Goal: Transaction & Acquisition: Purchase product/service

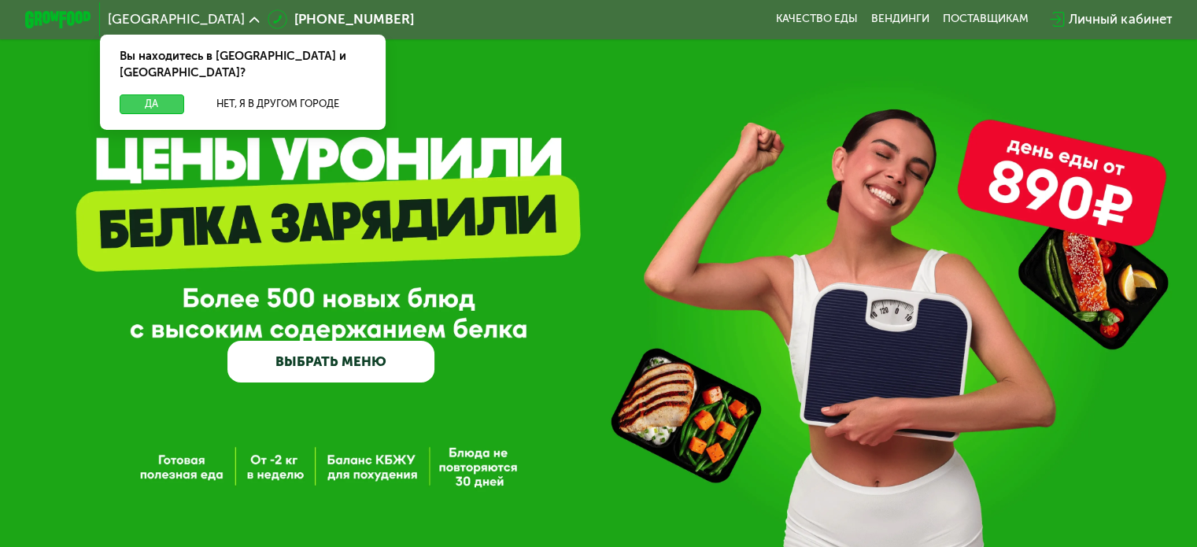
click at [155, 94] on button "Да" at bounding box center [152, 104] width 64 height 20
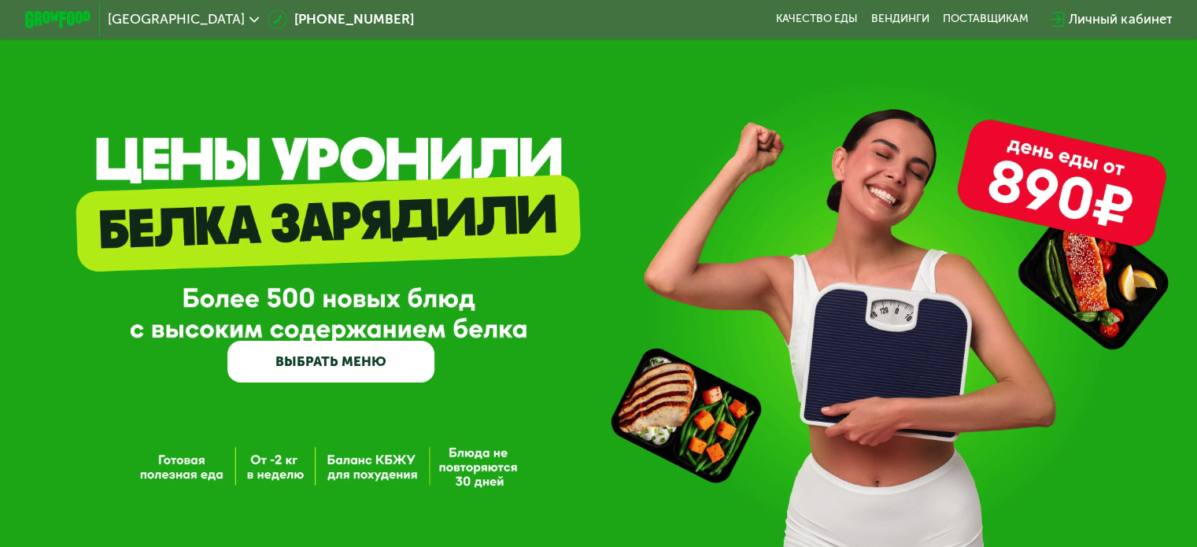
click at [365, 369] on link "ВЫБРАТЬ МЕНЮ" at bounding box center [330, 362] width 207 height 42
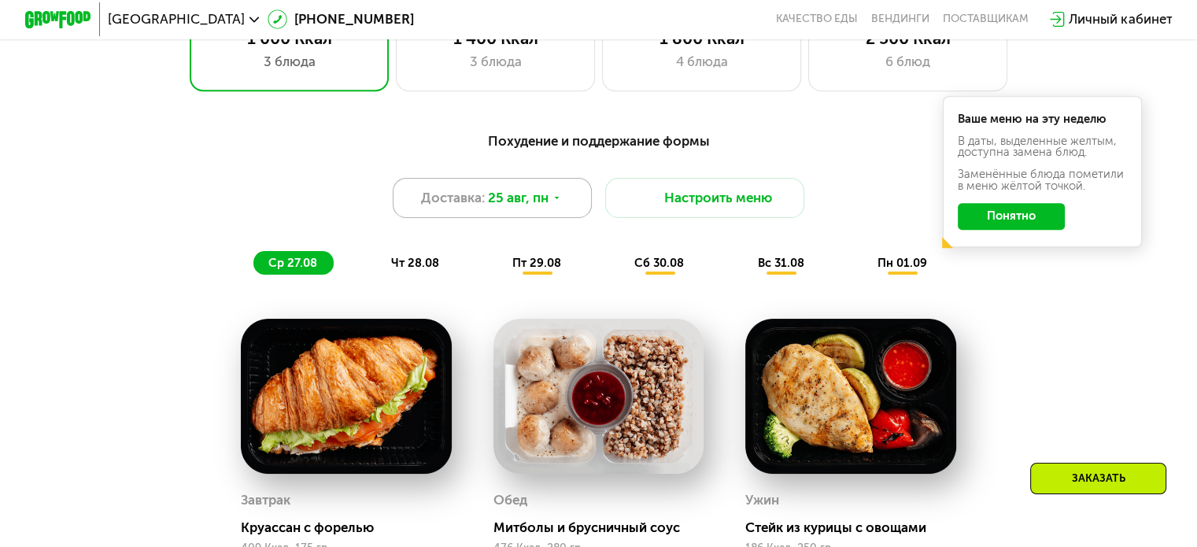
scroll to position [708, 0]
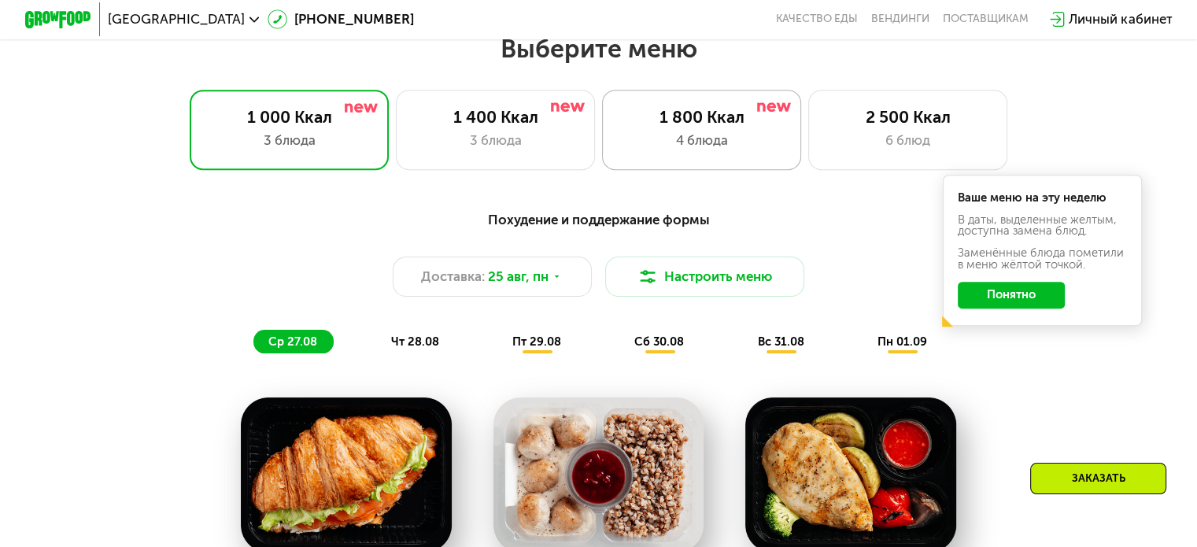
click at [669, 150] on div "4 блюда" at bounding box center [701, 141] width 164 height 20
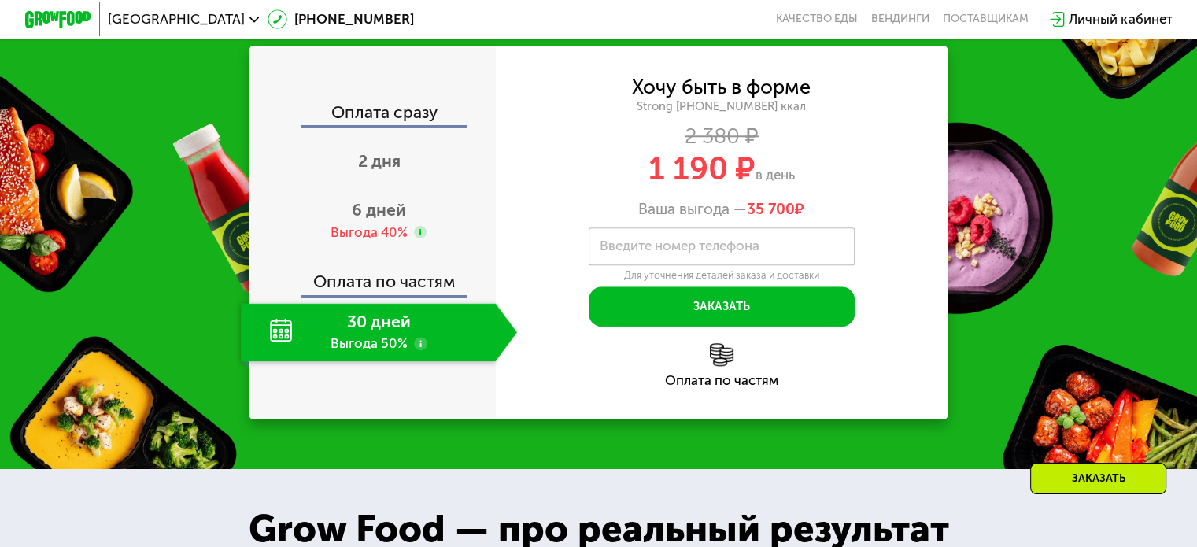
scroll to position [1731, 0]
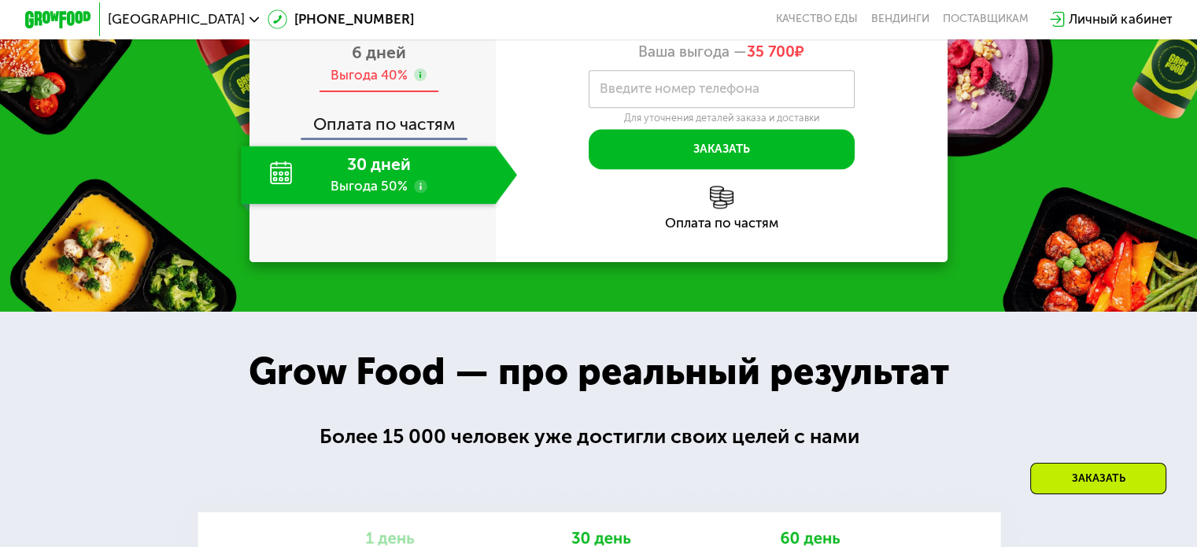
click at [360, 62] on span "6 дней" at bounding box center [379, 52] width 54 height 20
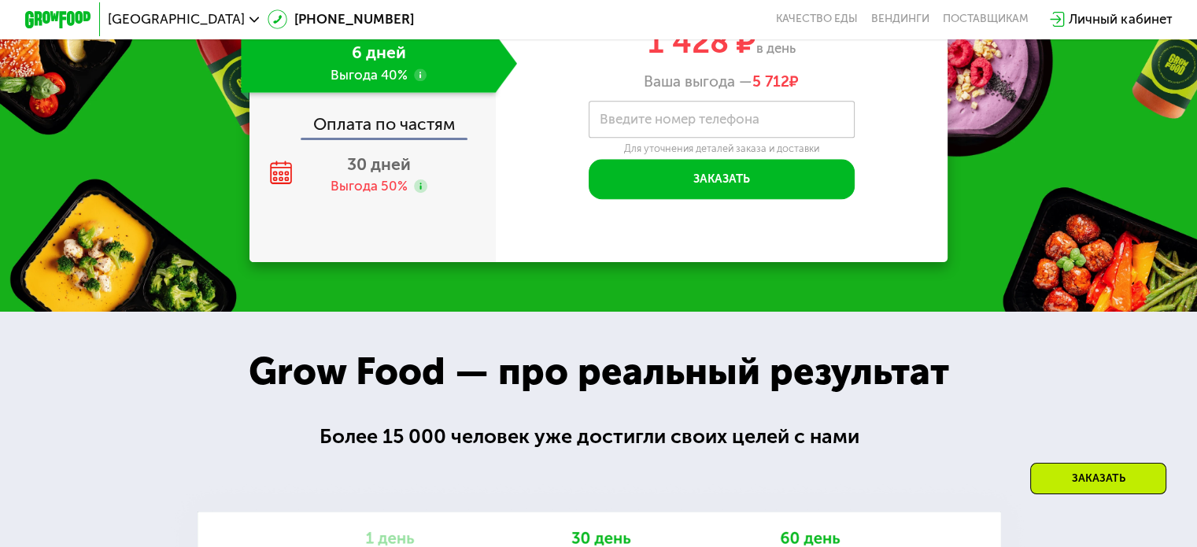
click at [372, 13] on span "2 дня" at bounding box center [379, 4] width 42 height 20
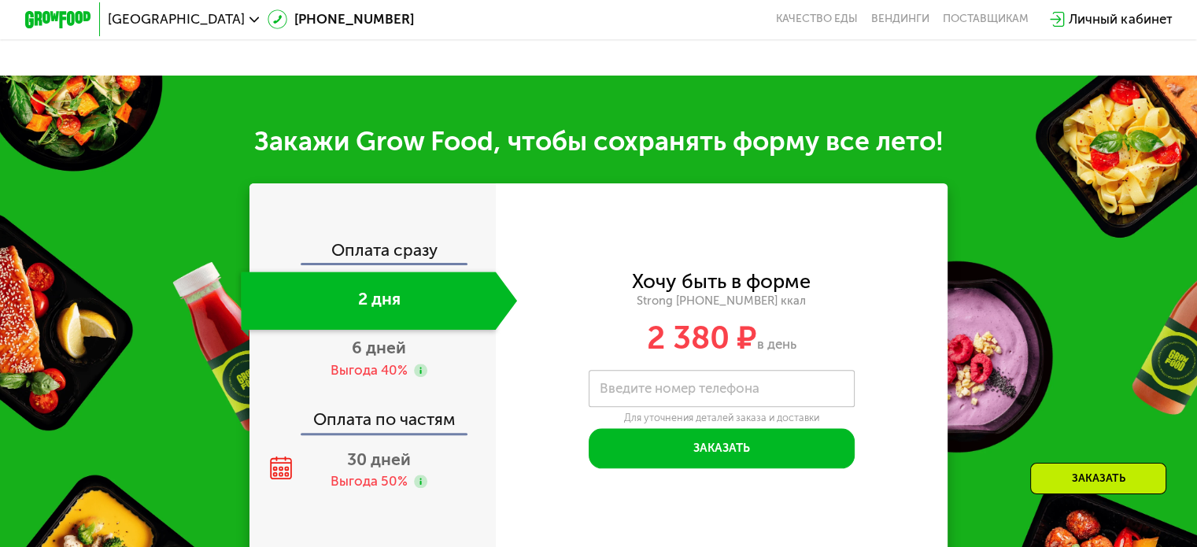
click at [377, 497] on div "Оплата сразу 2 дня 6 дней Выгода 40% Оплата по частям 30 дней Выгода 50%" at bounding box center [372, 370] width 246 height 374
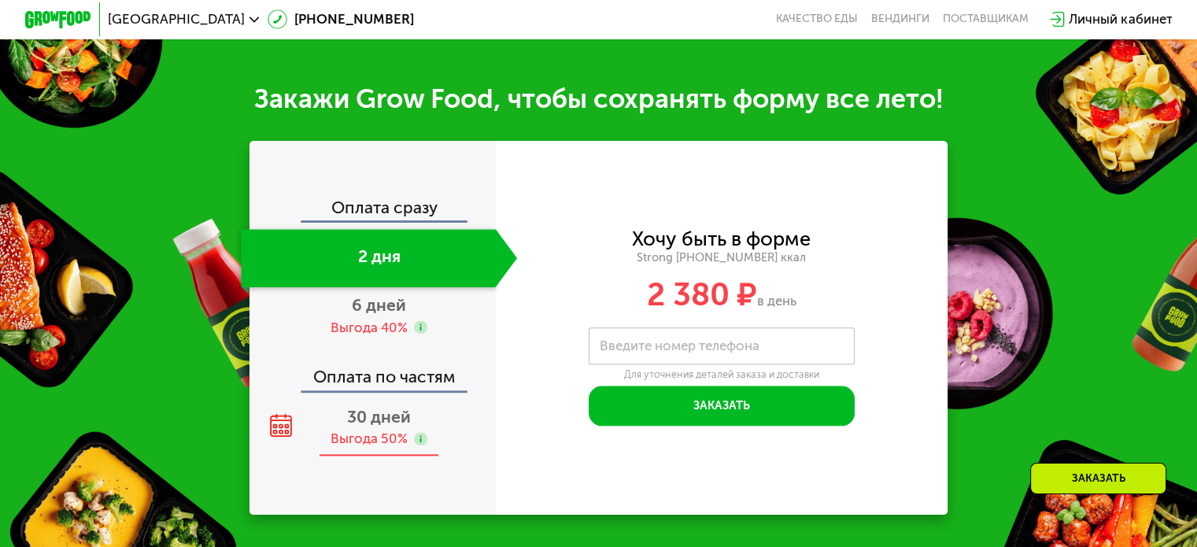
click at [271, 413] on icon at bounding box center [281, 425] width 24 height 24
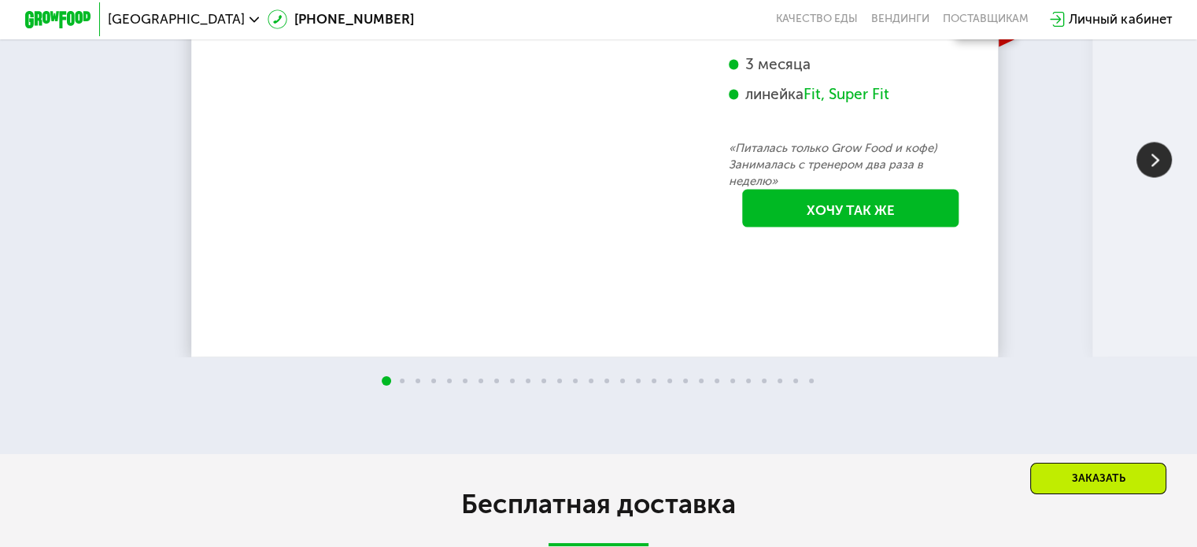
scroll to position [2912, 0]
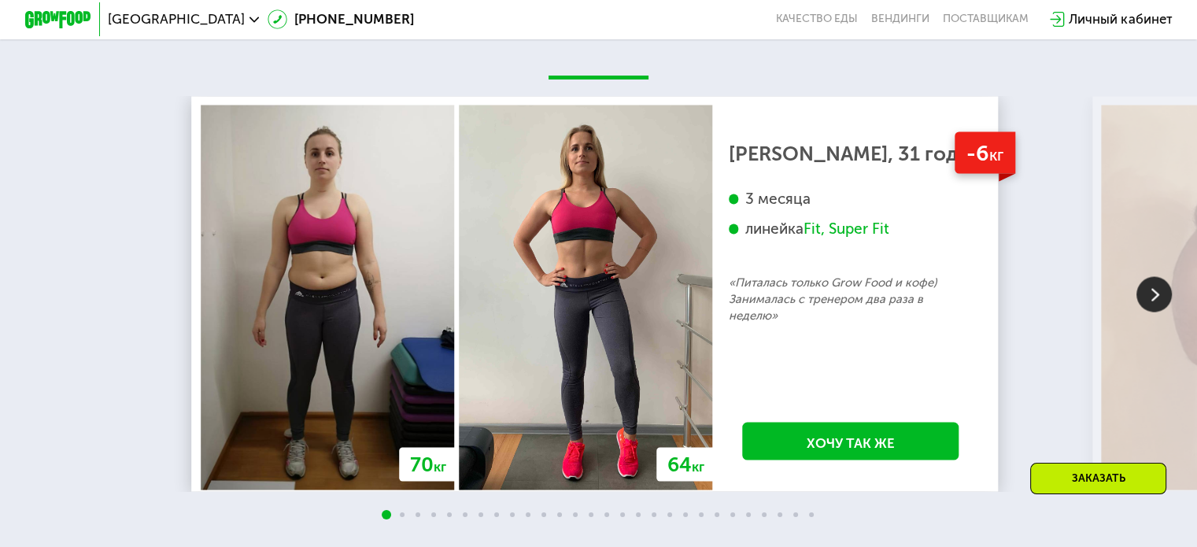
click at [1157, 286] on img at bounding box center [1153, 293] width 35 height 35
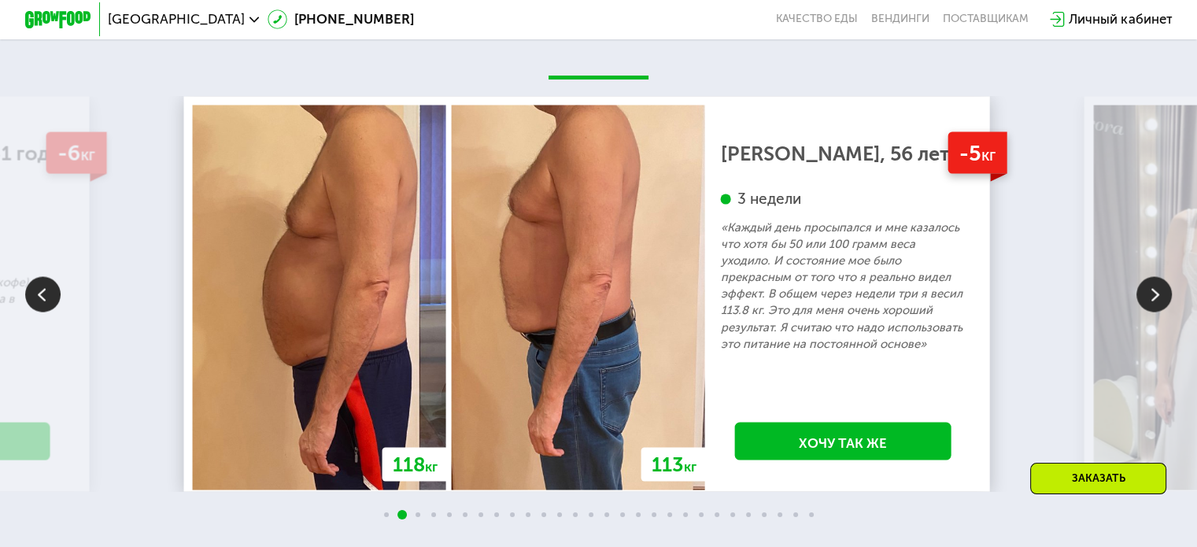
click at [1155, 286] on img at bounding box center [1153, 293] width 35 height 35
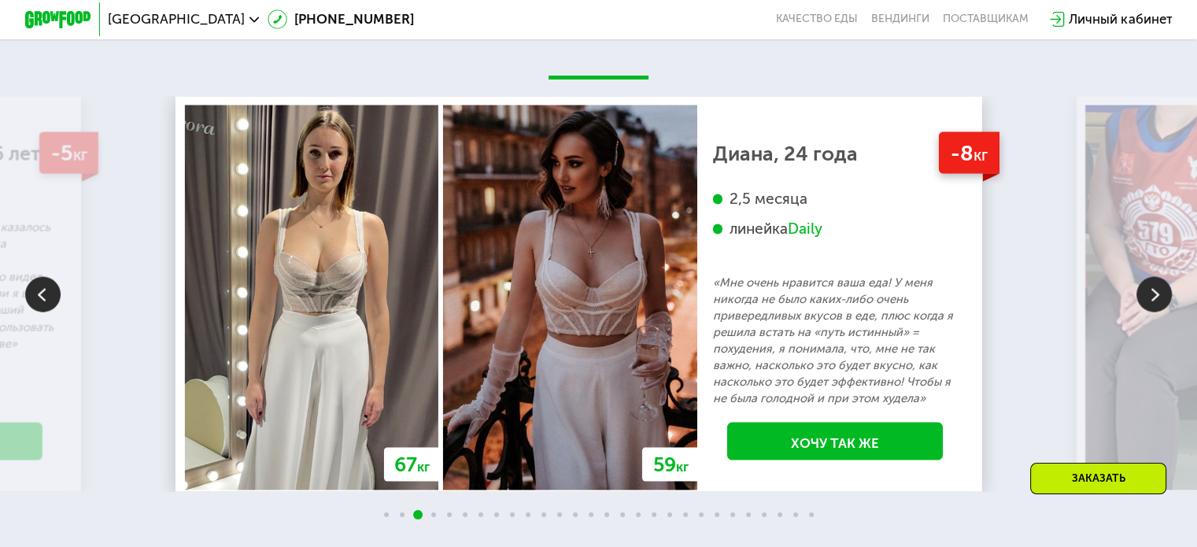
click at [1150, 281] on img at bounding box center [1153, 293] width 35 height 35
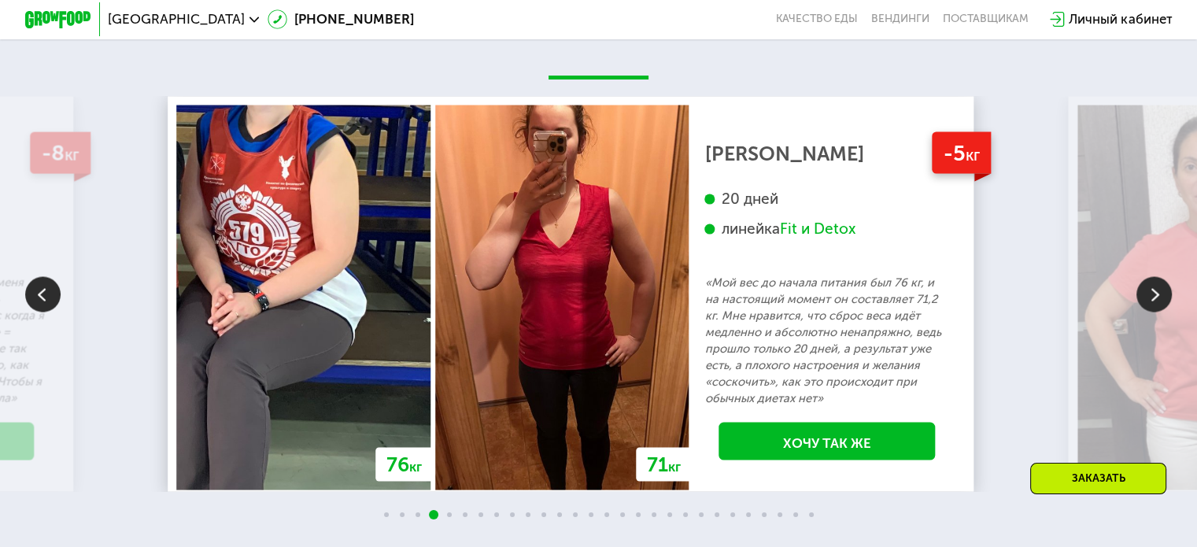
click at [1150, 281] on img at bounding box center [1153, 293] width 35 height 35
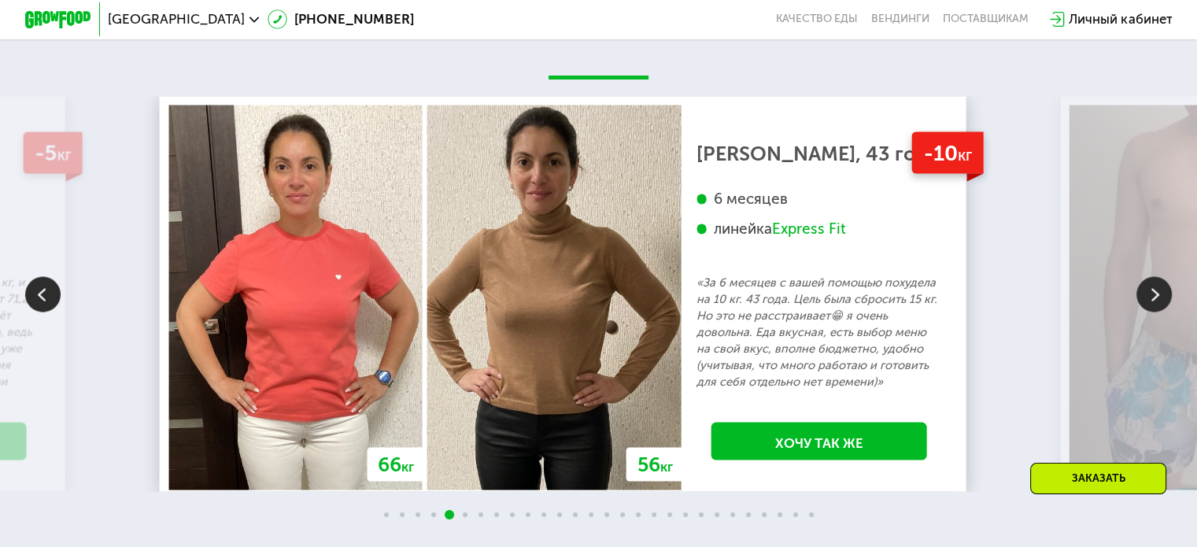
click at [1150, 281] on img at bounding box center [1153, 293] width 35 height 35
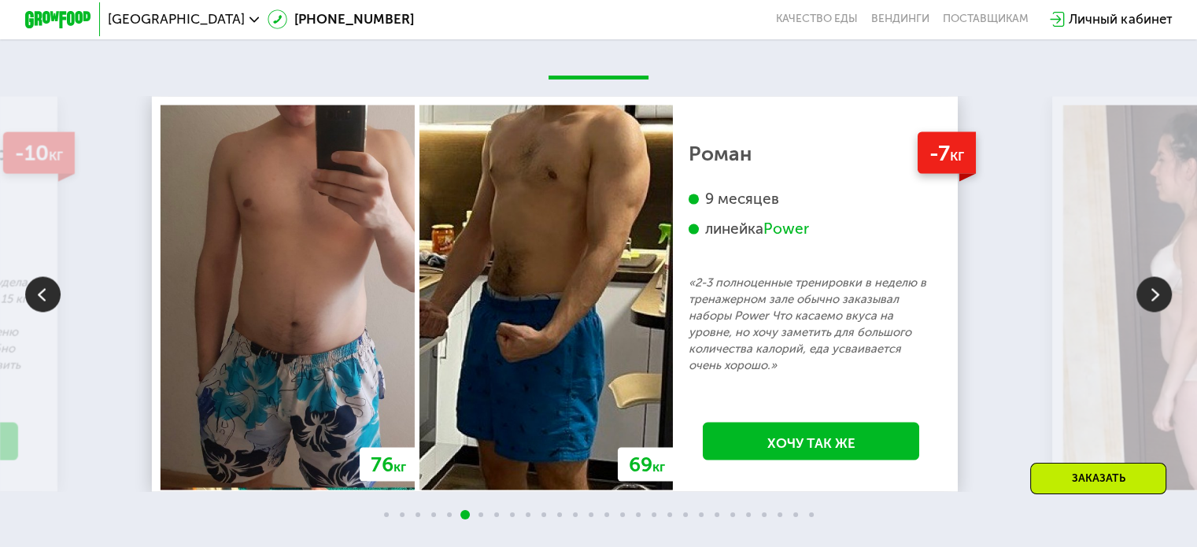
click at [1150, 281] on img at bounding box center [1153, 293] width 35 height 35
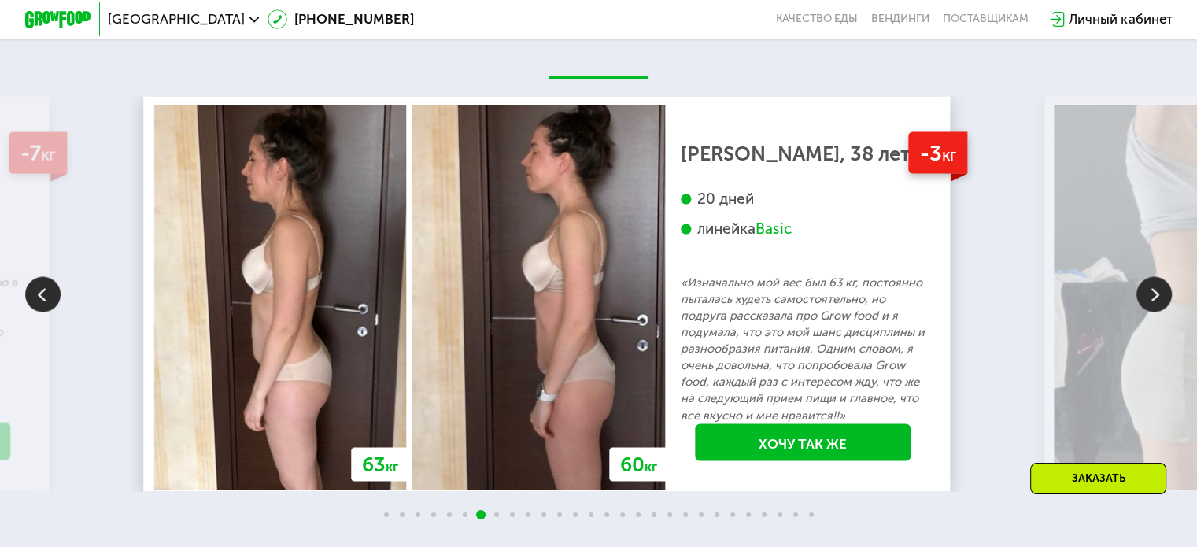
click at [1150, 281] on img at bounding box center [1153, 293] width 35 height 35
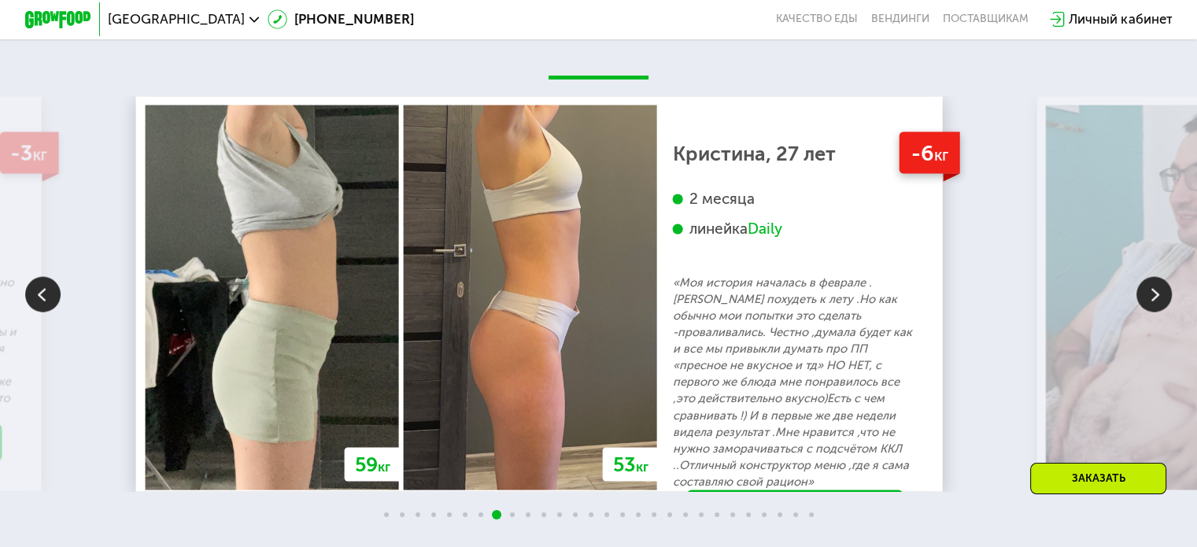
click at [1156, 286] on img at bounding box center [1153, 293] width 35 height 35
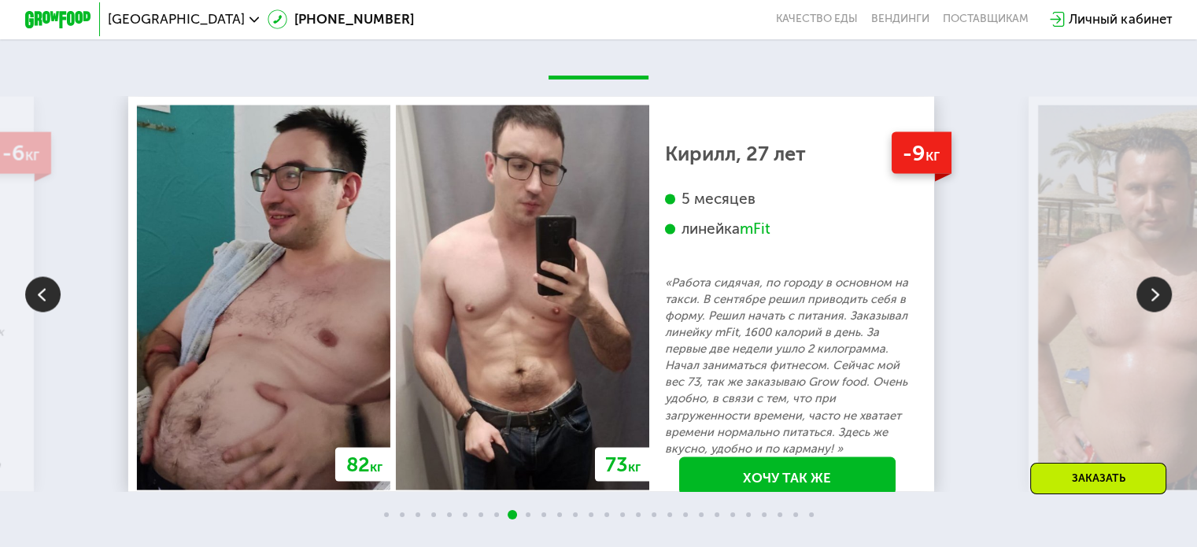
click at [1152, 283] on img at bounding box center [1153, 293] width 35 height 35
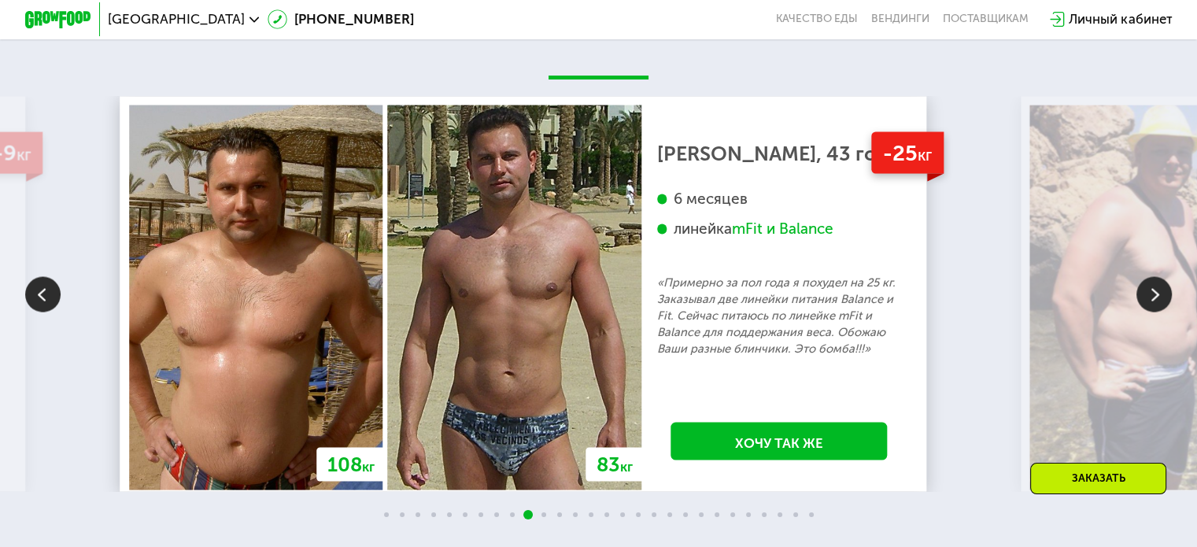
click at [1150, 283] on img at bounding box center [1153, 293] width 35 height 35
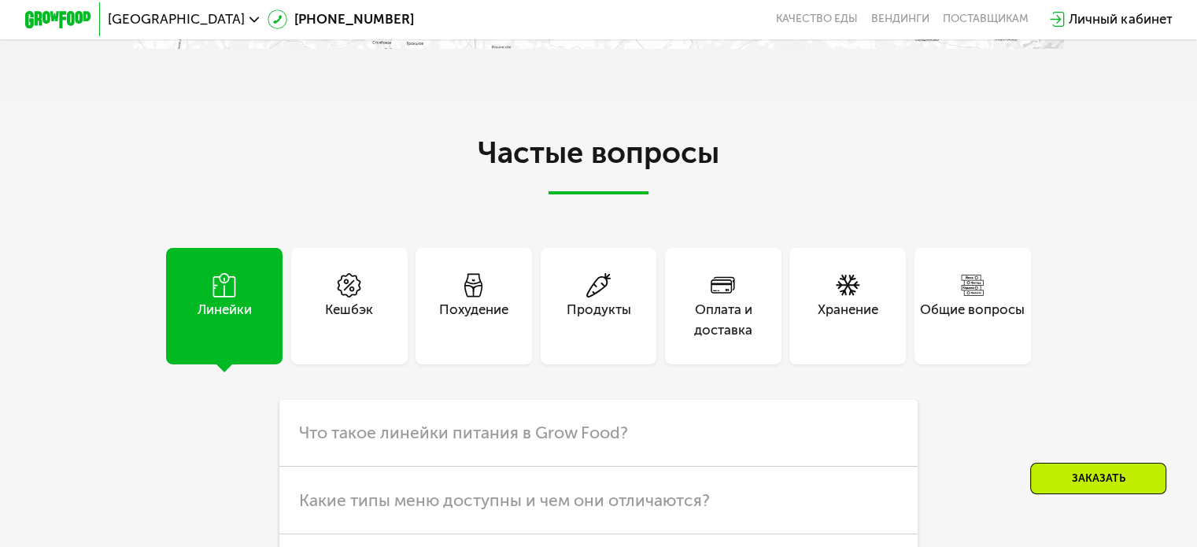
scroll to position [4171, 0]
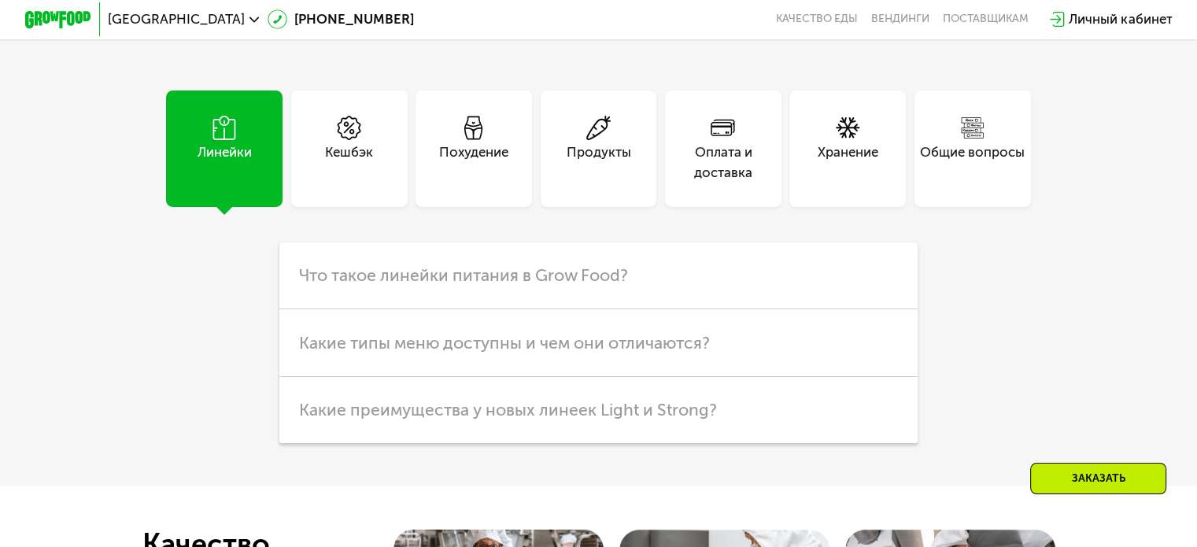
click at [465, 177] on div "Похудение" at bounding box center [473, 148] width 116 height 116
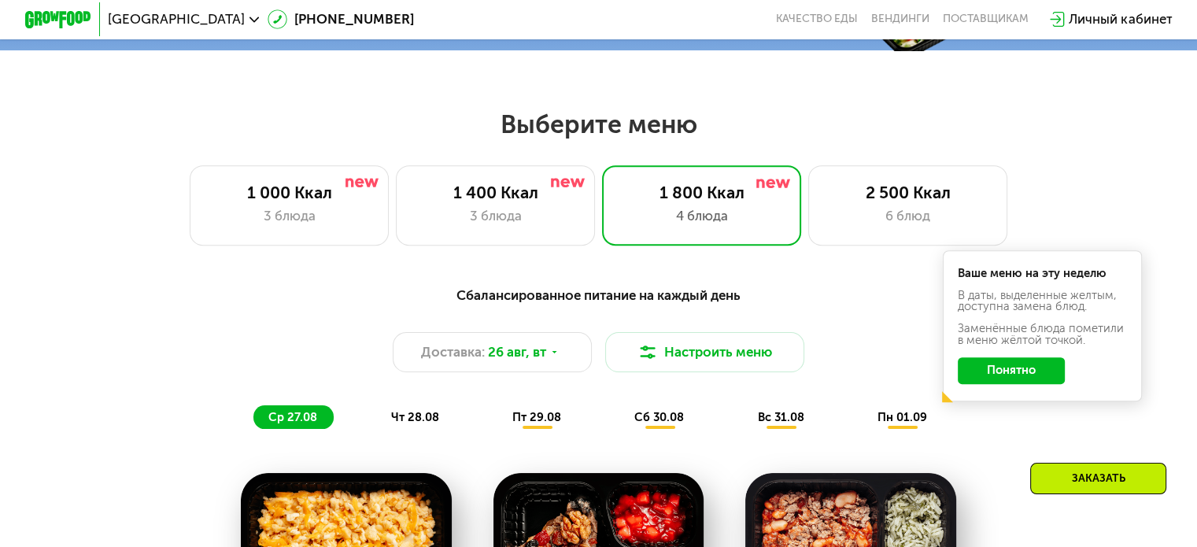
scroll to position [630, 0]
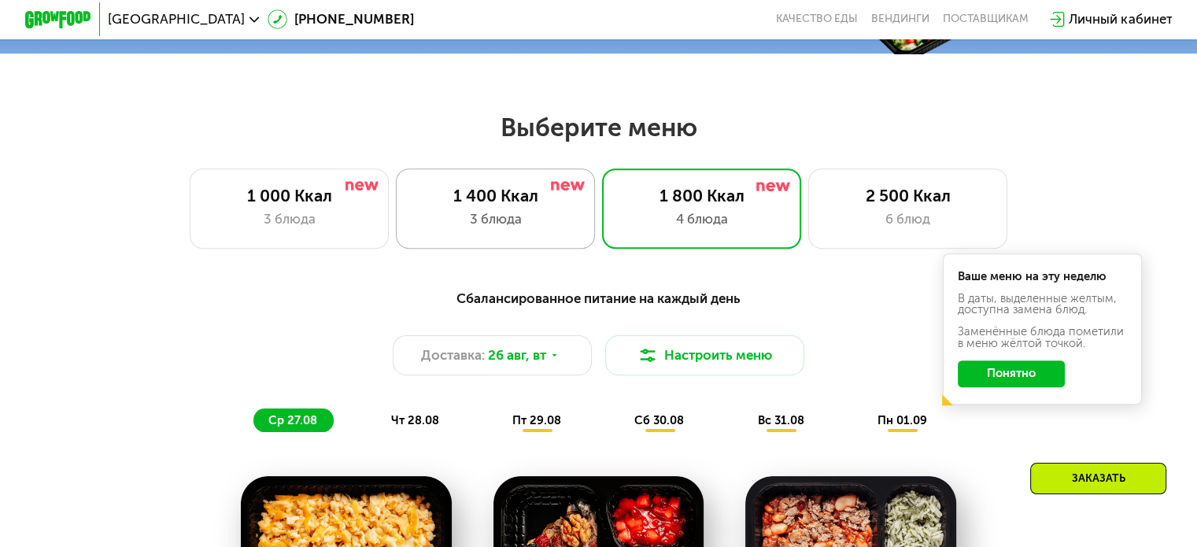
click at [526, 204] on div "1 400 Ккал" at bounding box center [495, 196] width 164 height 20
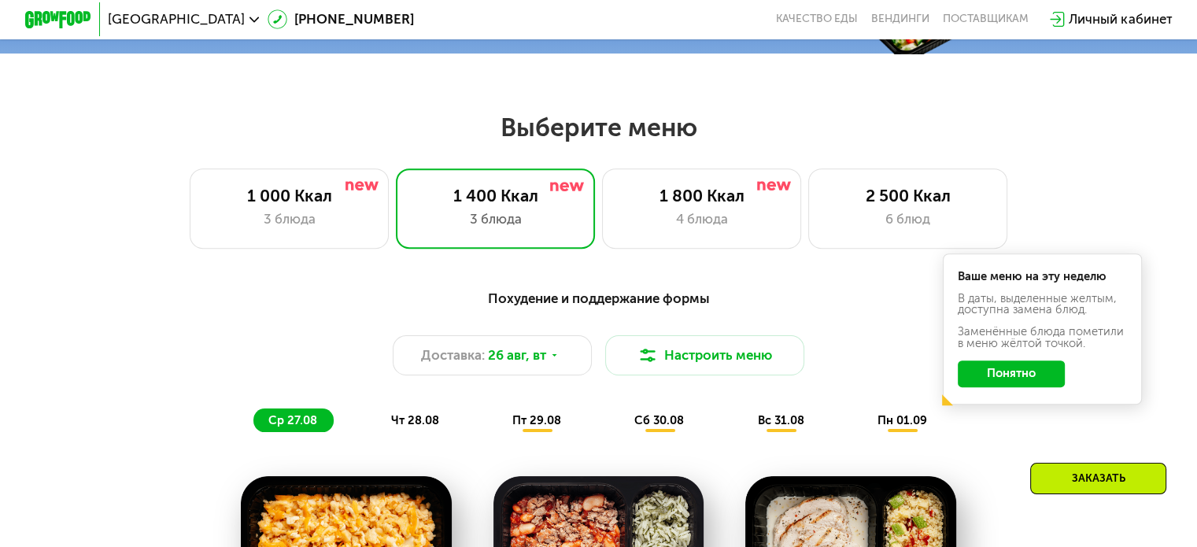
click at [995, 376] on button "Понятно" at bounding box center [1011, 373] width 107 height 27
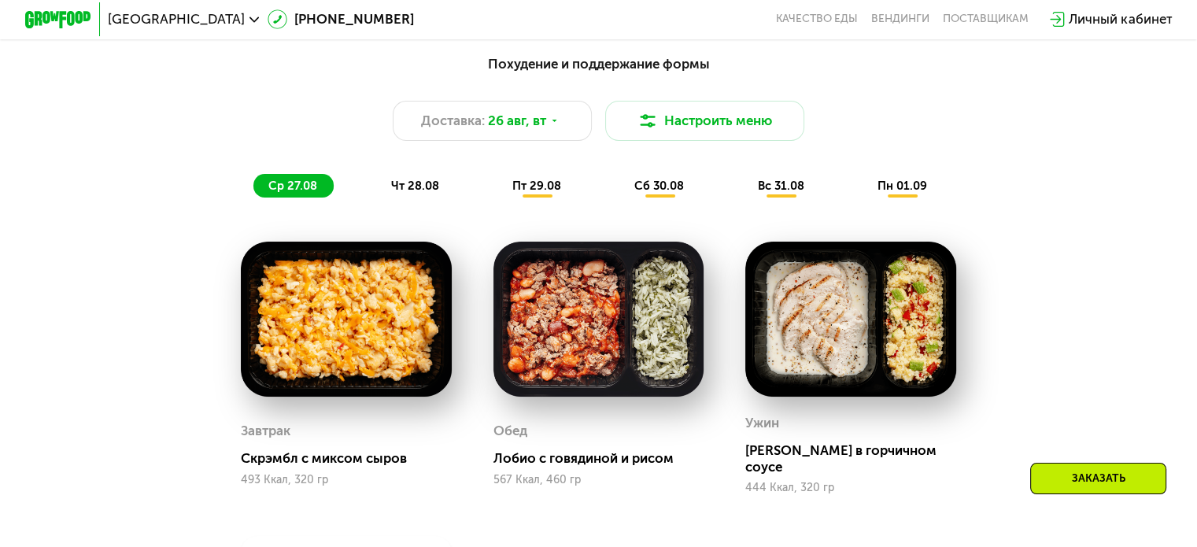
scroll to position [866, 0]
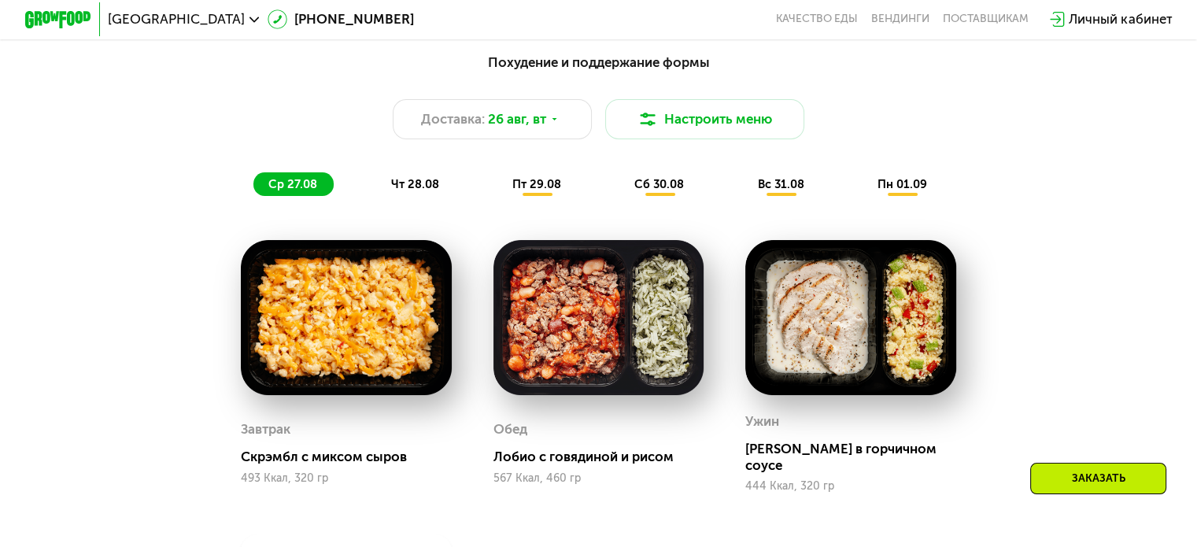
click at [412, 191] on span "чт 28.08" at bounding box center [414, 184] width 48 height 14
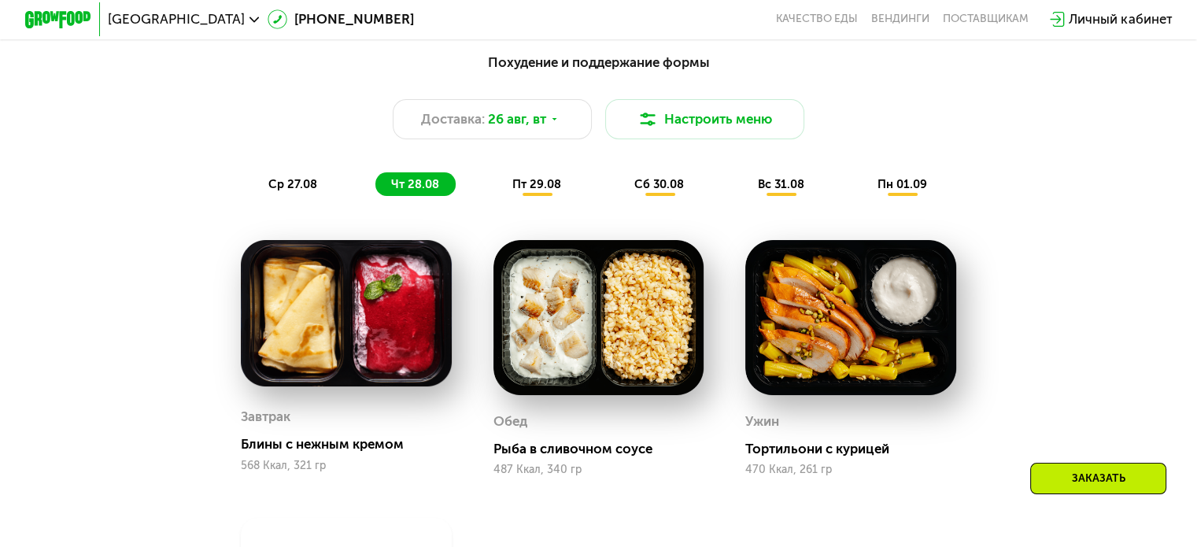
click at [537, 185] on span "пт 29.08" at bounding box center [536, 184] width 49 height 14
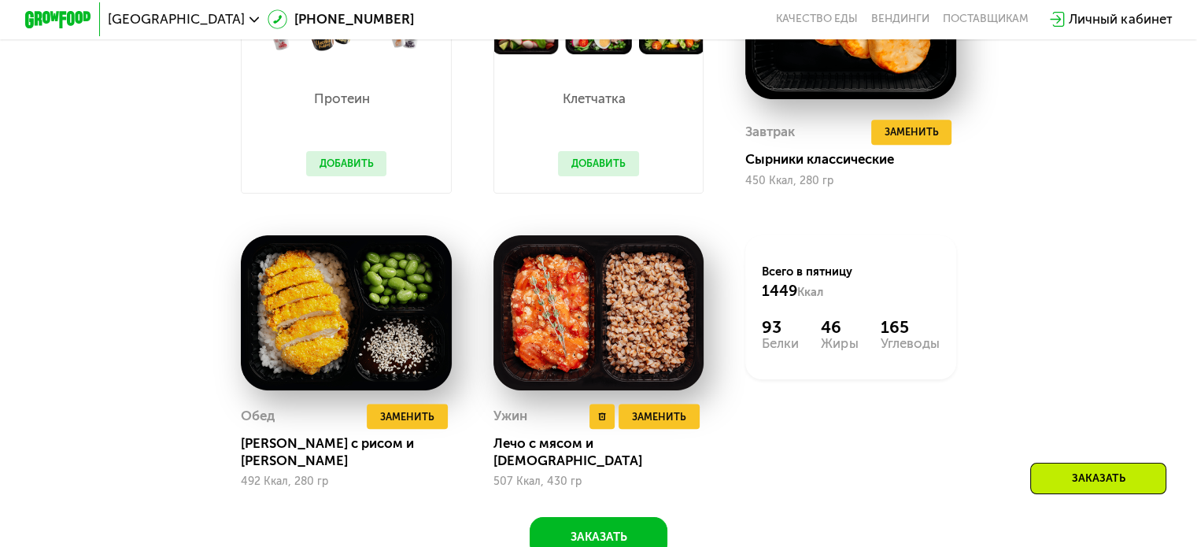
scroll to position [1259, 0]
